Goal: Task Accomplishment & Management: Manage account settings

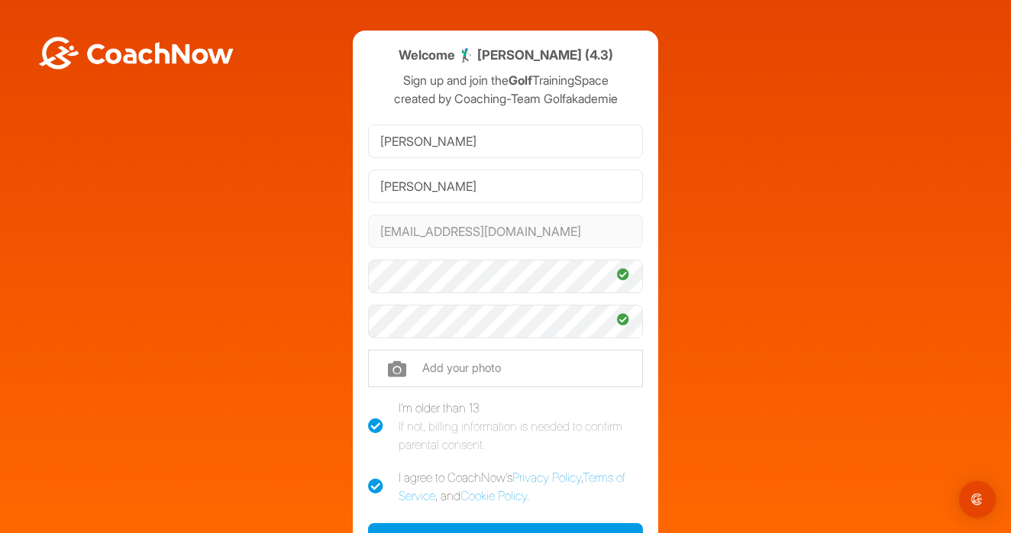
scroll to position [136, 0]
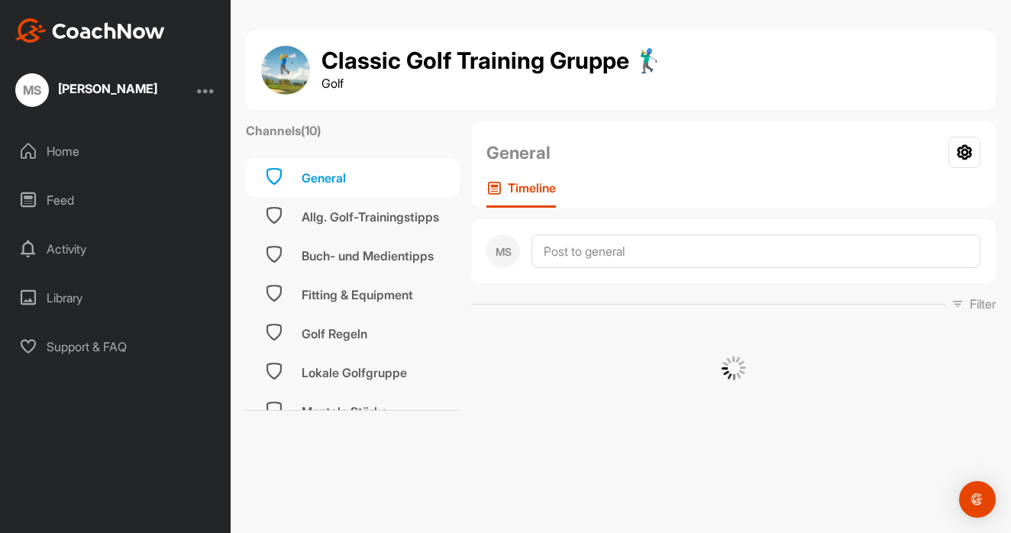
click at [100, 150] on div "Home" at bounding box center [115, 151] width 215 height 38
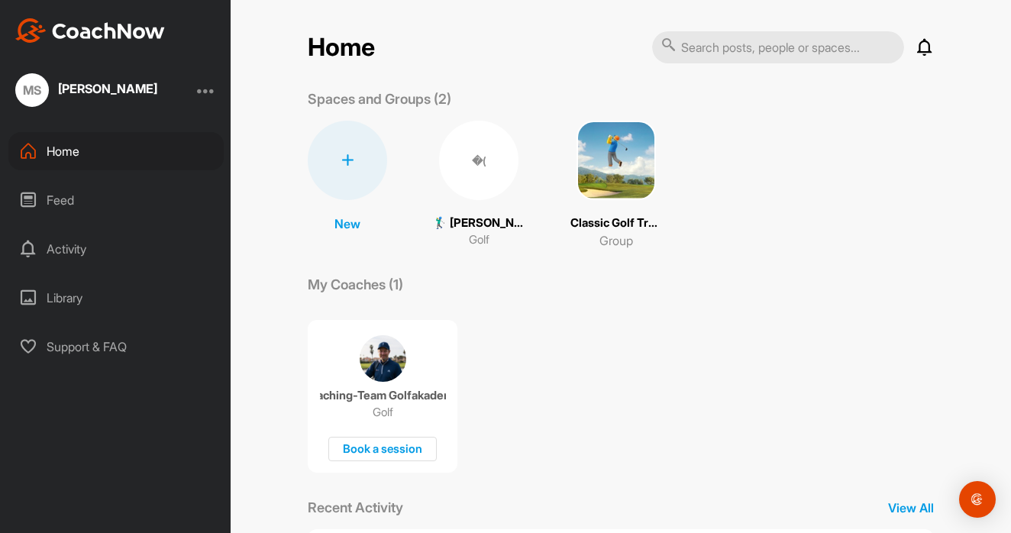
click at [203, 92] on div at bounding box center [206, 90] width 18 height 18
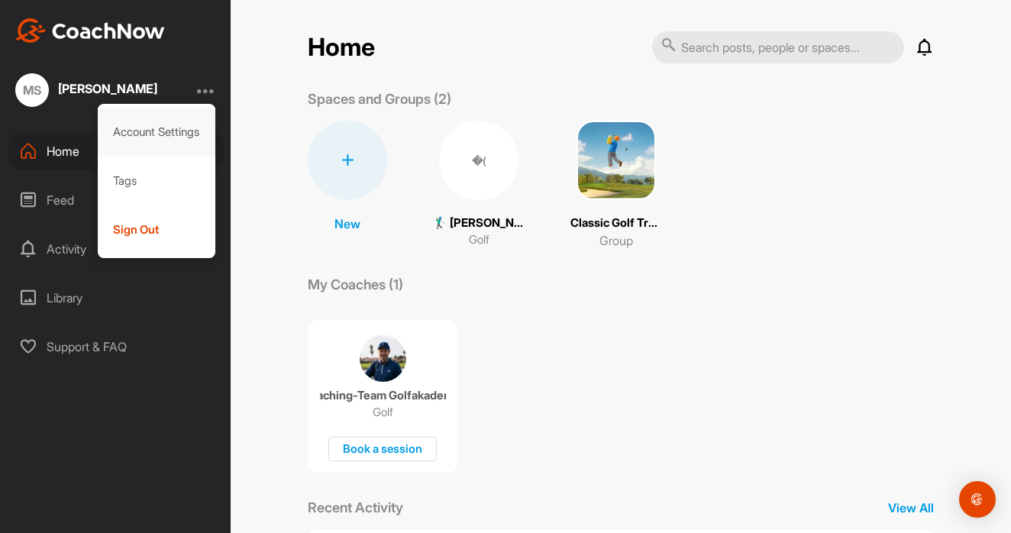
click at [179, 134] on div "Account Settings" at bounding box center [157, 132] width 118 height 49
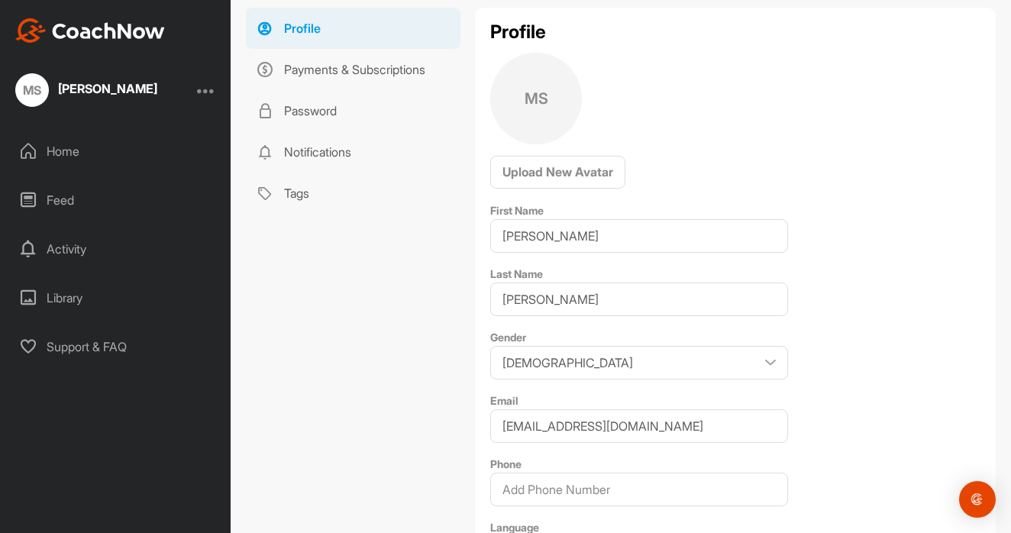
scroll to position [195, 0]
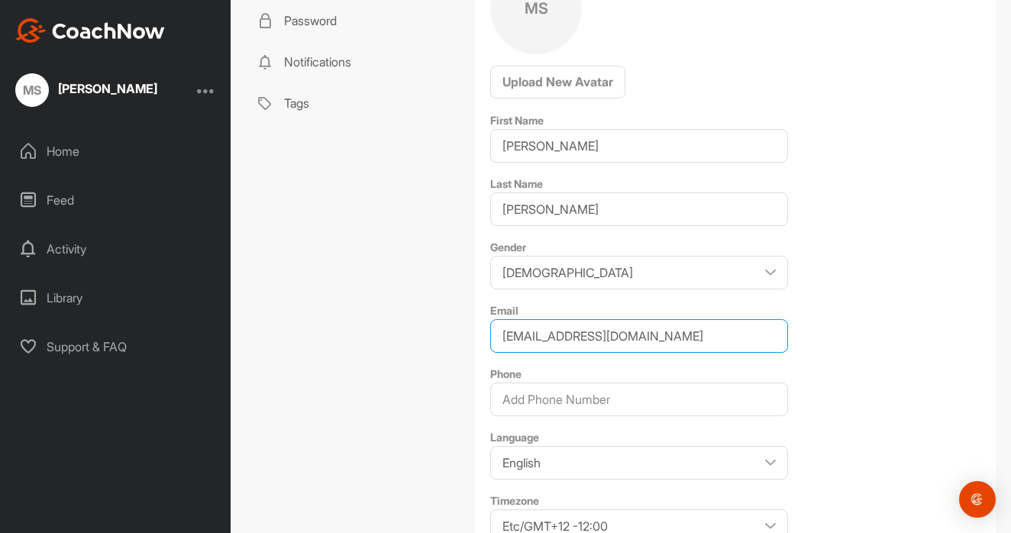
click at [554, 344] on input "ob@fabianbuenker.de" at bounding box center [639, 336] width 298 height 34
paste input "schwarz@expert-reports"
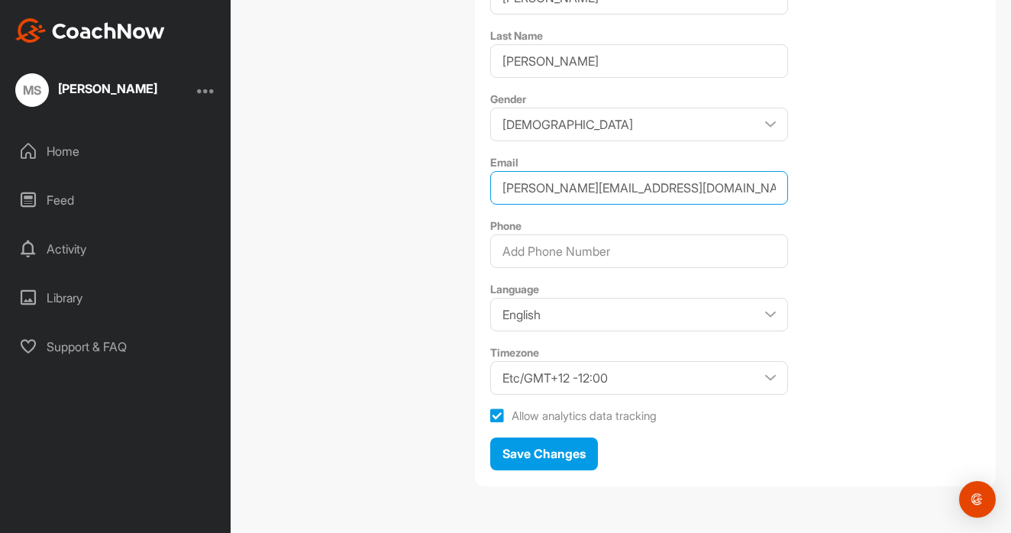
type input "schwarz@expert-reports.de"
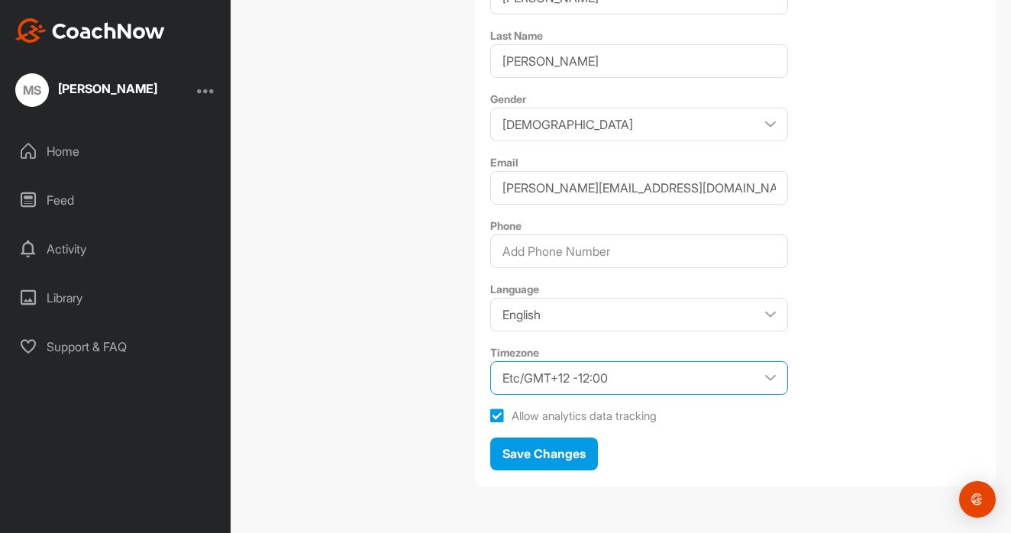
scroll to position [344, 0]
select select "Europe/Berlin +02:00"
click at [408, 203] on div "Profile Payments & Subscriptions Password Notifications Tags" at bounding box center [353, 133] width 214 height 728
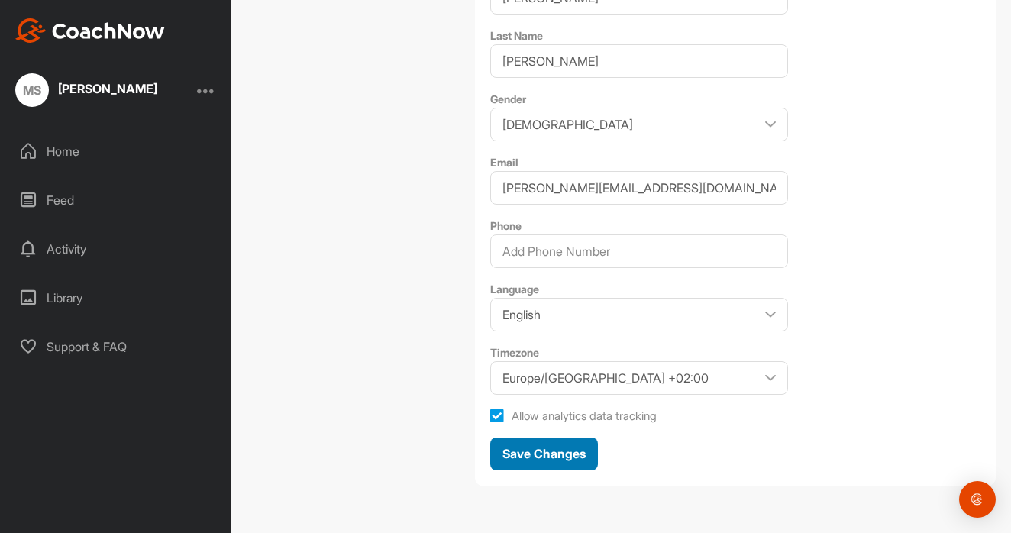
click at [546, 454] on span "Save Changes" at bounding box center [543, 453] width 83 height 15
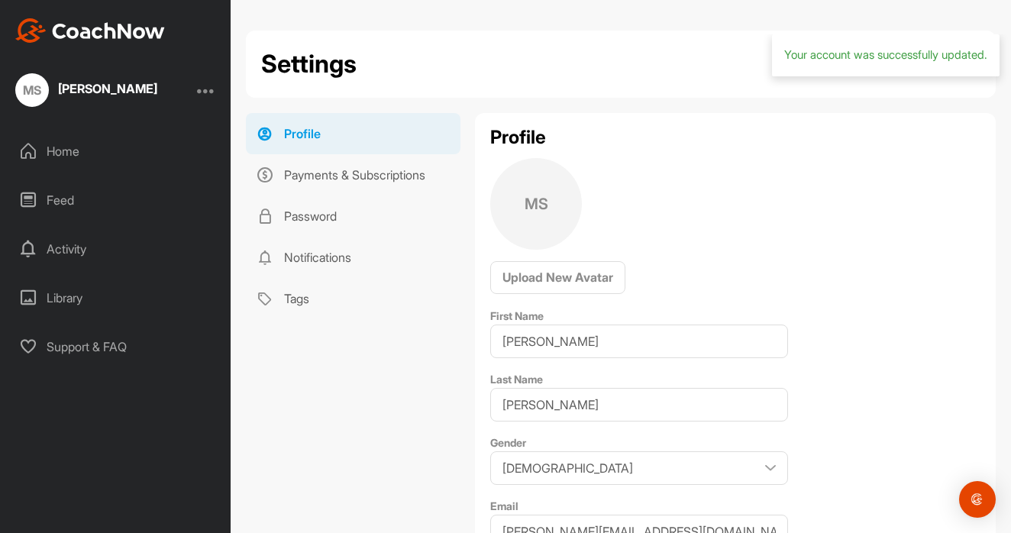
scroll to position [0, 0]
click at [206, 89] on div at bounding box center [206, 90] width 18 height 18
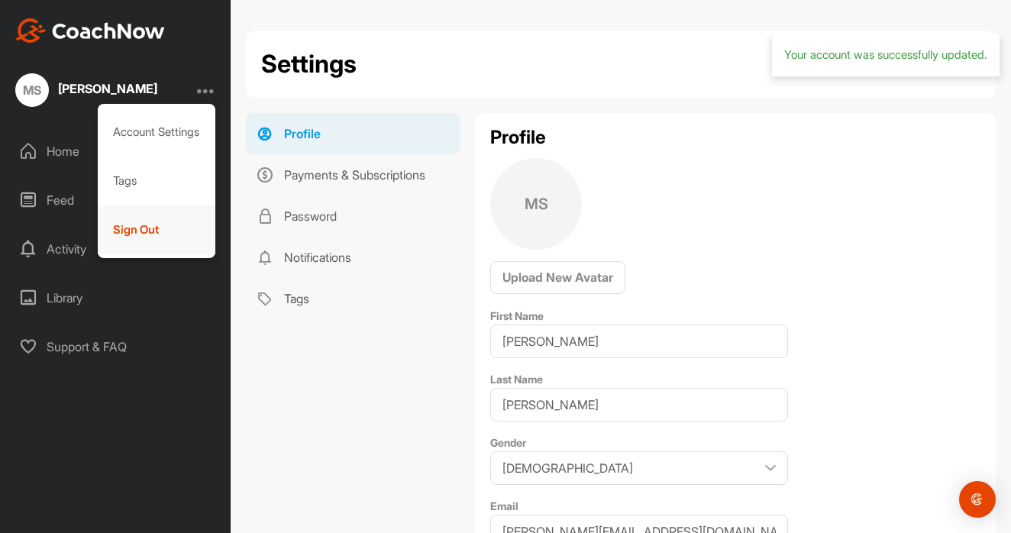
click at [172, 228] on div "Sign Out" at bounding box center [157, 229] width 118 height 49
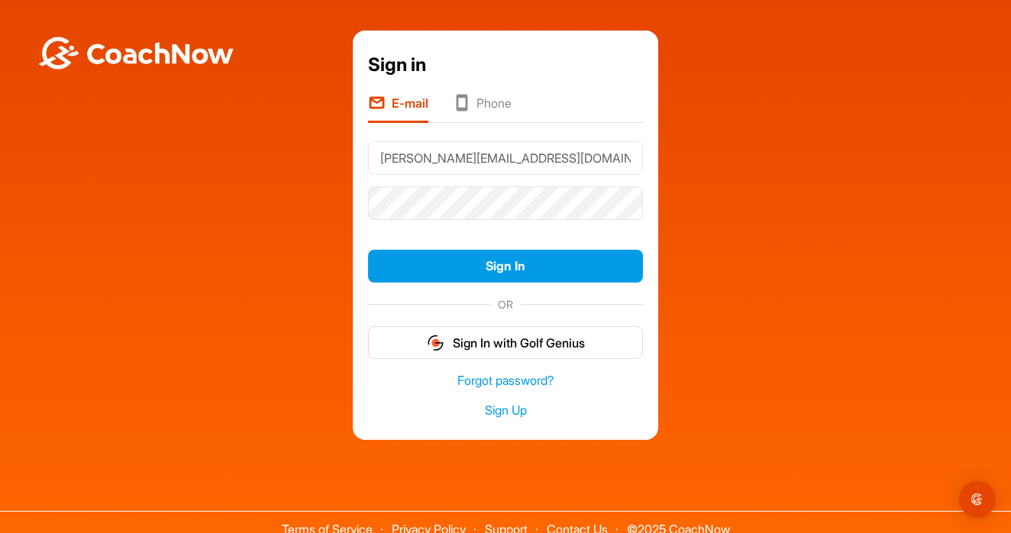
click at [461, 161] on input "[PERSON_NAME][EMAIL_ADDRESS][DOMAIN_NAME]" at bounding box center [505, 158] width 275 height 34
type input "schwarz@expert-reports.de"
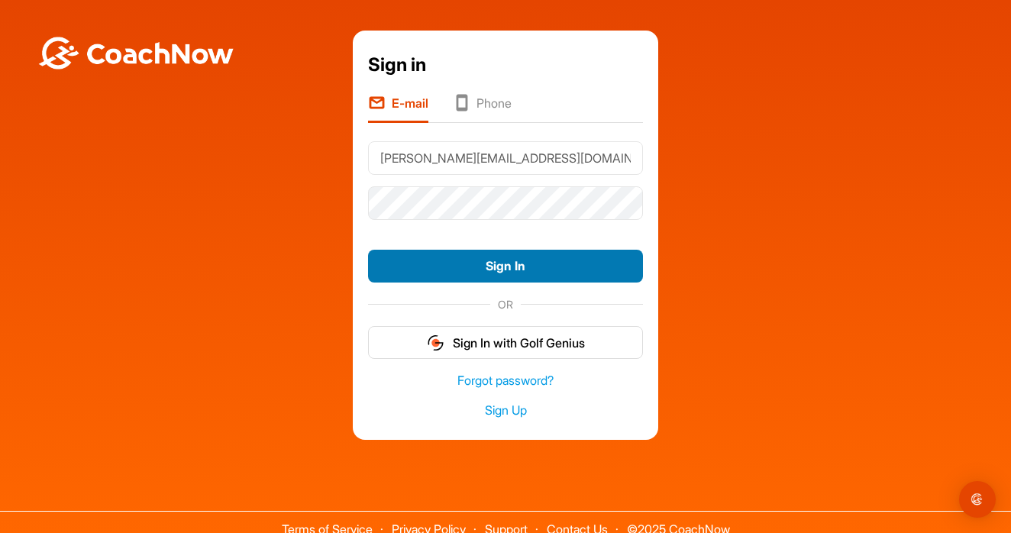
click at [534, 263] on button "Sign In" at bounding box center [505, 266] width 275 height 33
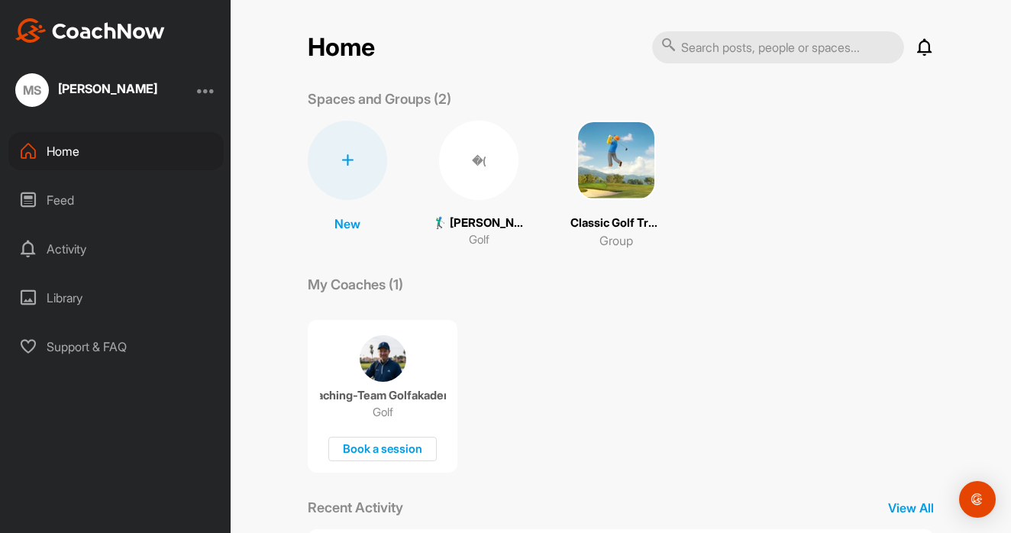
click at [205, 94] on div at bounding box center [206, 90] width 18 height 18
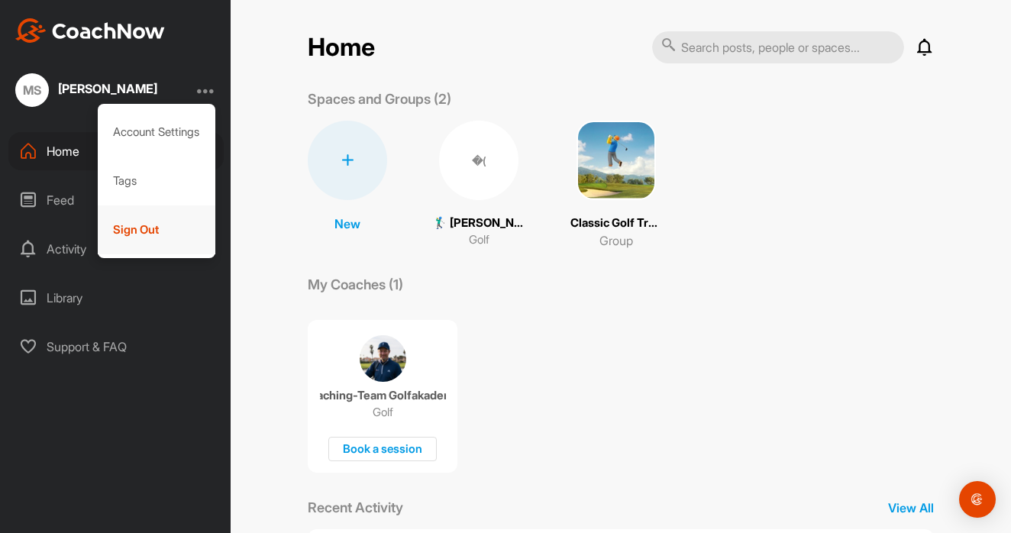
click at [163, 233] on div "Sign Out" at bounding box center [157, 229] width 118 height 49
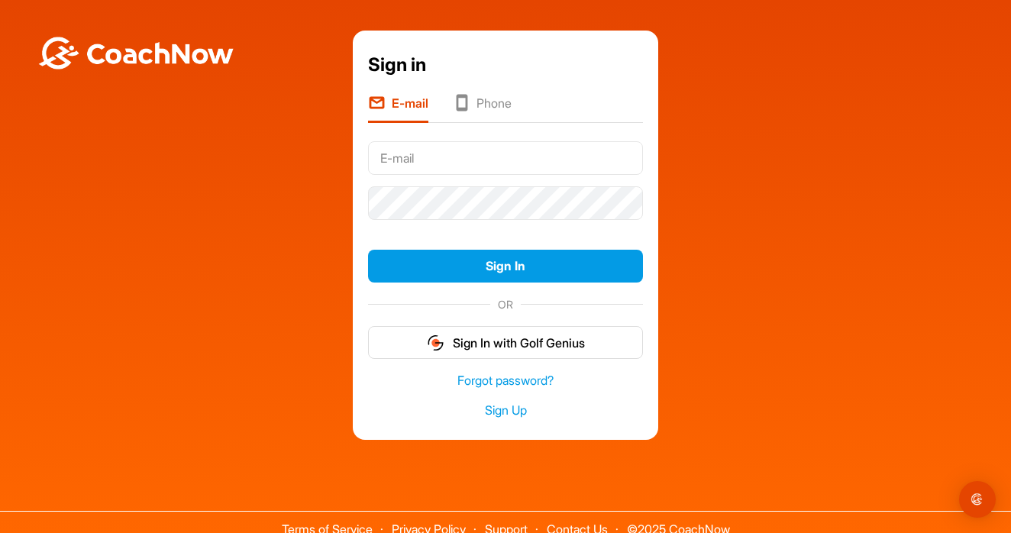
type input "[PERSON_NAME][EMAIL_ADDRESS][DOMAIN_NAME]"
